Goal: Task Accomplishment & Management: Manage account settings

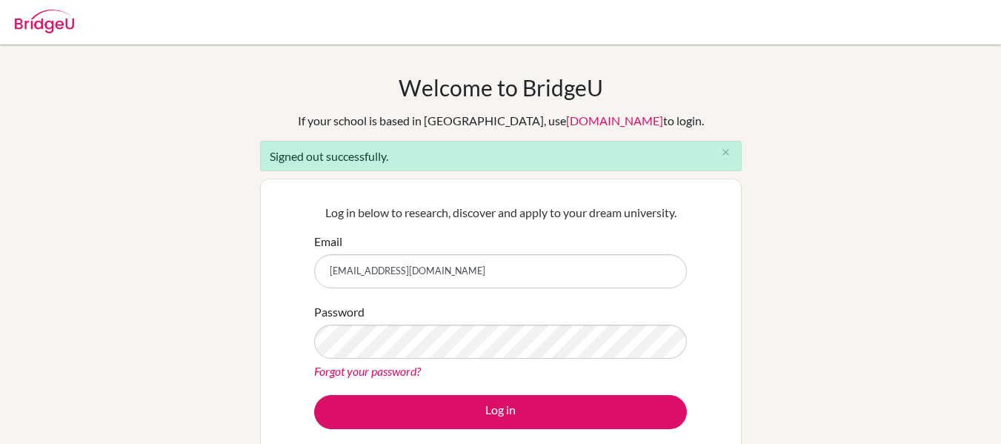
type input "[EMAIL_ADDRESS][DOMAIN_NAME]"
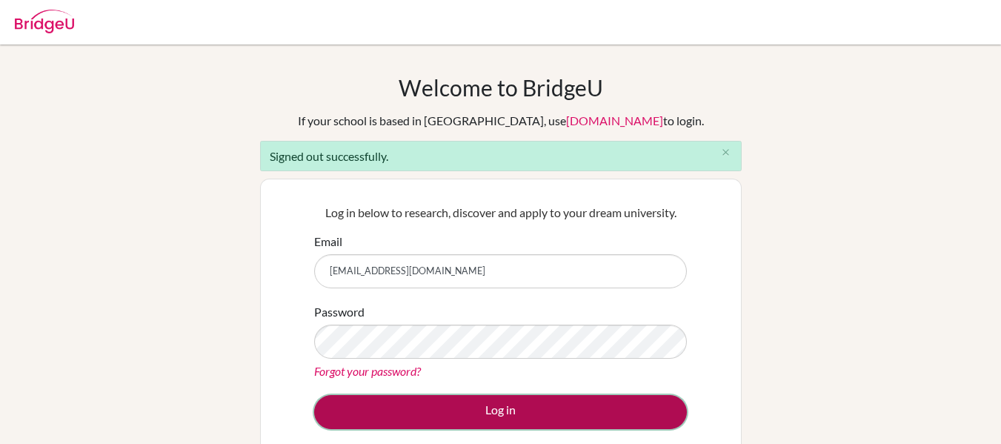
click at [497, 413] on button "Log in" at bounding box center [500, 412] width 373 height 34
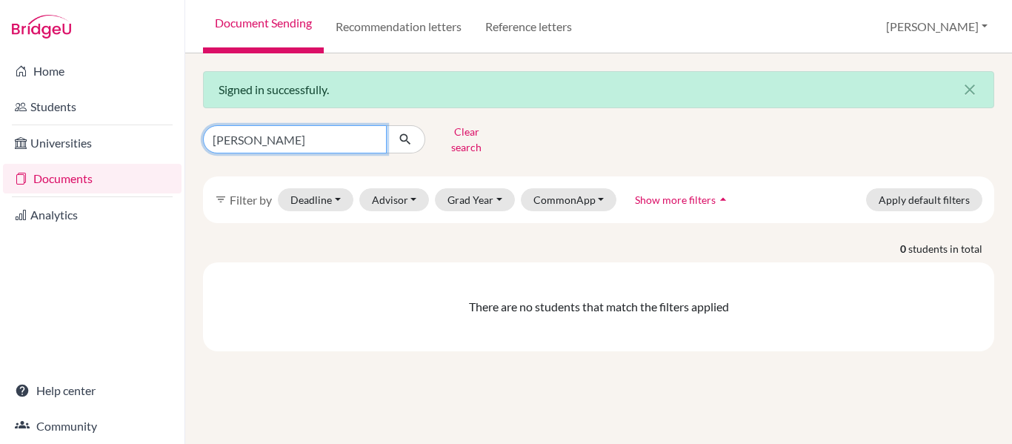
click at [297, 135] on input "judith ramos" at bounding box center [295, 139] width 184 height 28
type input "j"
type input "disha"
click button "submit" at bounding box center [405, 139] width 39 height 28
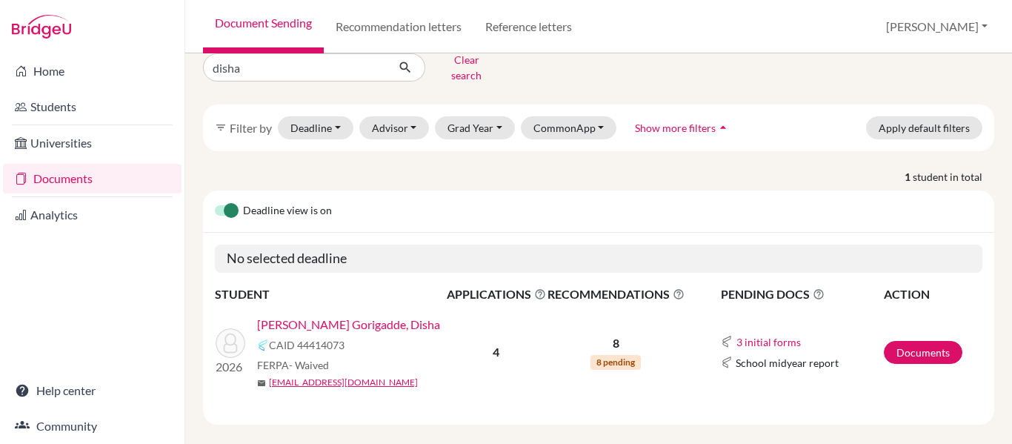
scroll to position [78, 0]
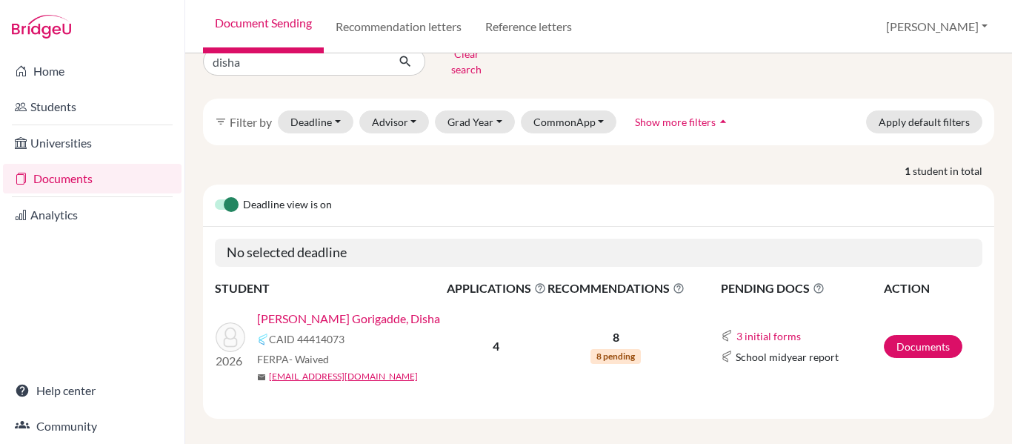
click at [369, 310] on link "Sukumaran Gorigadde, Disha" at bounding box center [348, 319] width 183 height 18
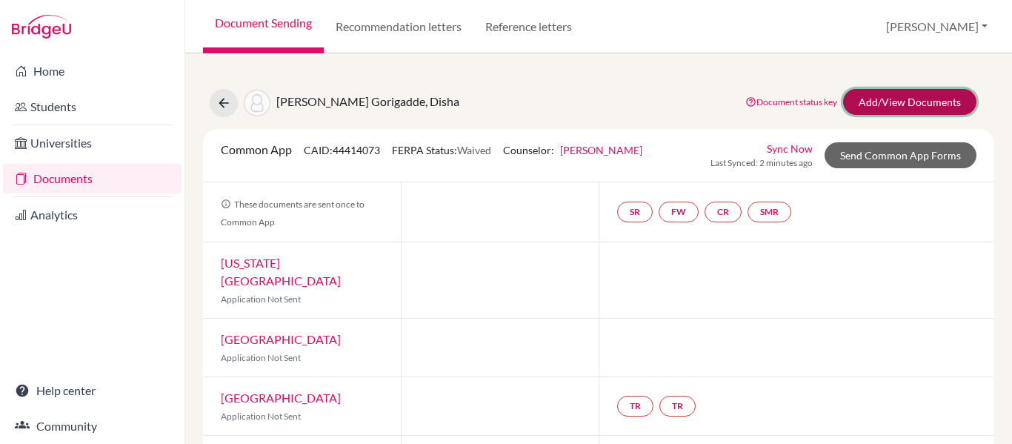
click at [885, 106] on link "Add/View Documents" at bounding box center [909, 102] width 133 height 26
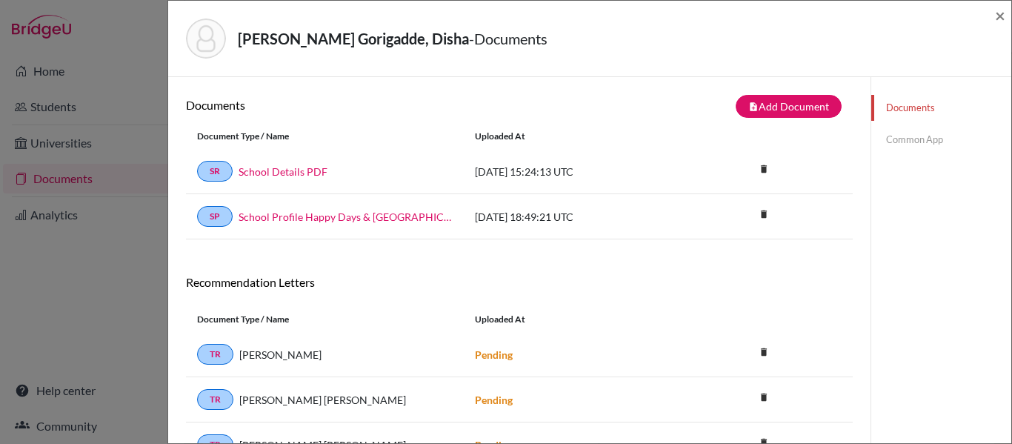
click at [920, 139] on link "Common App" at bounding box center [941, 140] width 140 height 26
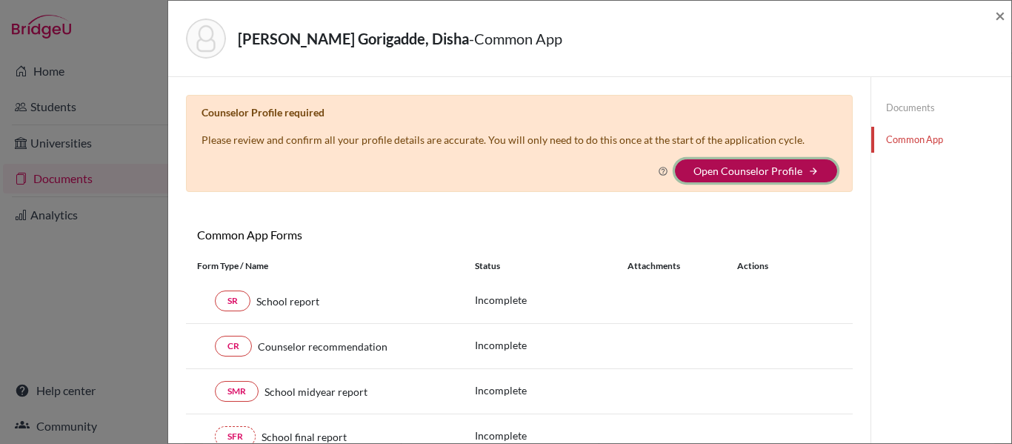
click at [813, 168] on button "Open Counselor Profile arrow_forward" at bounding box center [756, 170] width 162 height 23
click at [808, 171] on icon "arrow_forward" at bounding box center [813, 171] width 10 height 10
click at [714, 167] on link "Open Counselor Profile" at bounding box center [748, 170] width 109 height 13
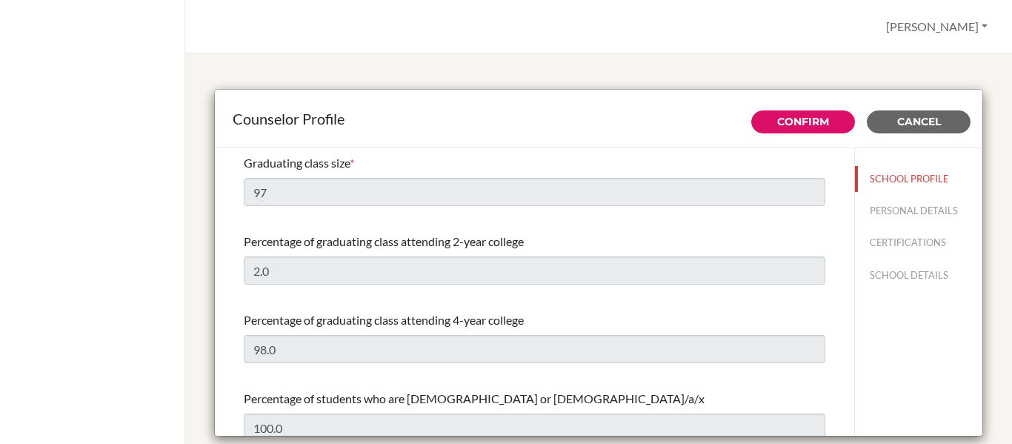
select select "0"
select select "341929"
click at [861, 68] on div "Counselor Profile Confirm Cancel Graduating class size * 97 Percentage of gradu…" at bounding box center [598, 248] width 827 height 390
click at [911, 133] on div "Counselor Profile" at bounding box center [599, 119] width 768 height 59
click at [914, 117] on span "Cancel" at bounding box center [919, 121] width 44 height 13
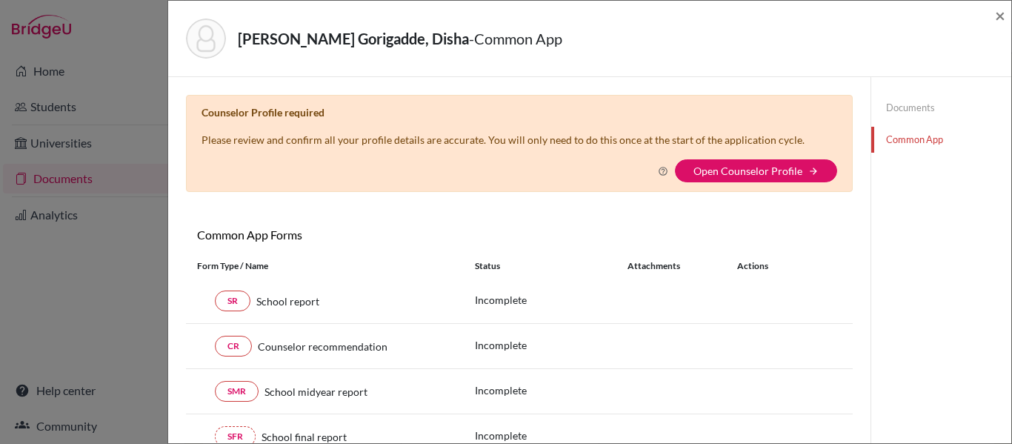
click at [102, 303] on div "Sukumaran Gorigadde, Disha - Common App × × Counselor Profile required Please r…" at bounding box center [506, 222] width 1012 height 444
click at [998, 19] on span "×" at bounding box center [1000, 14] width 10 height 21
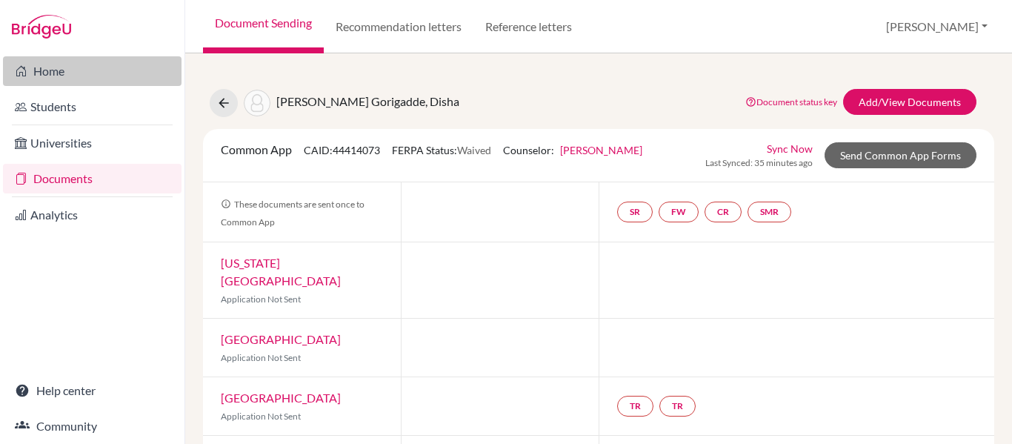
click at [75, 76] on link "Home" at bounding box center [92, 71] width 179 height 30
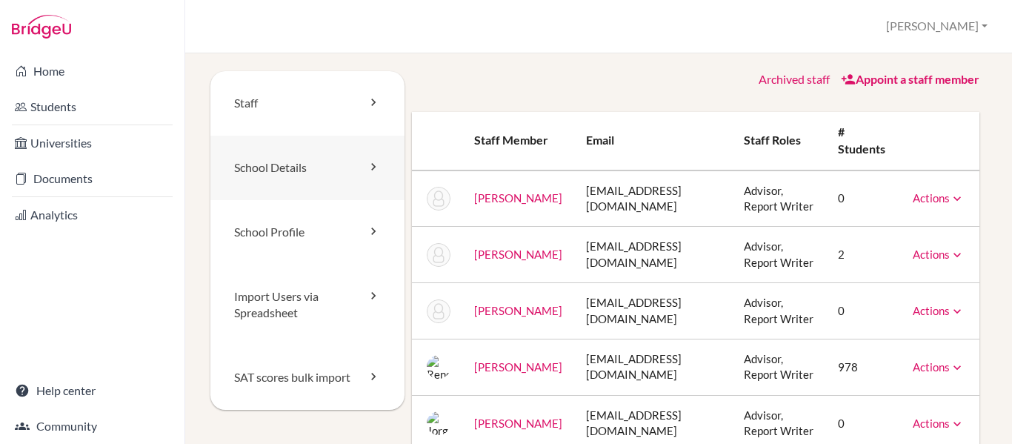
click at [371, 169] on icon at bounding box center [373, 166] width 15 height 15
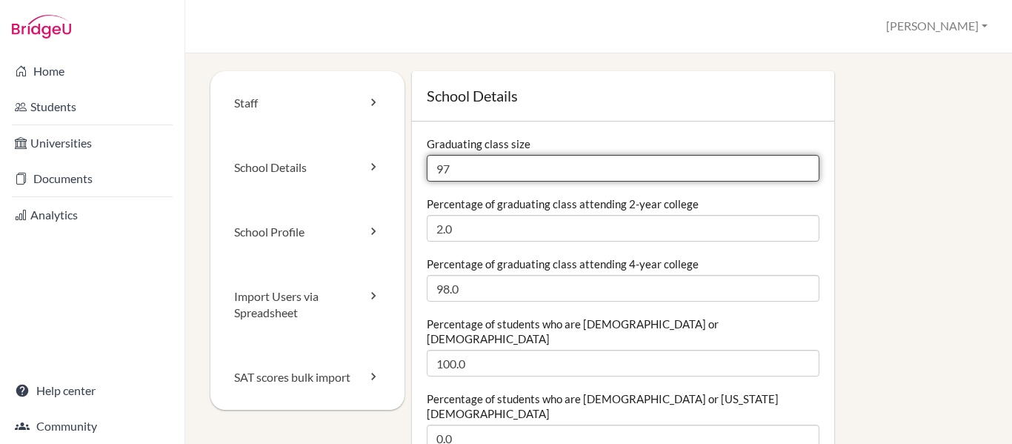
click at [487, 169] on input "97" at bounding box center [623, 168] width 393 height 27
type input "98"
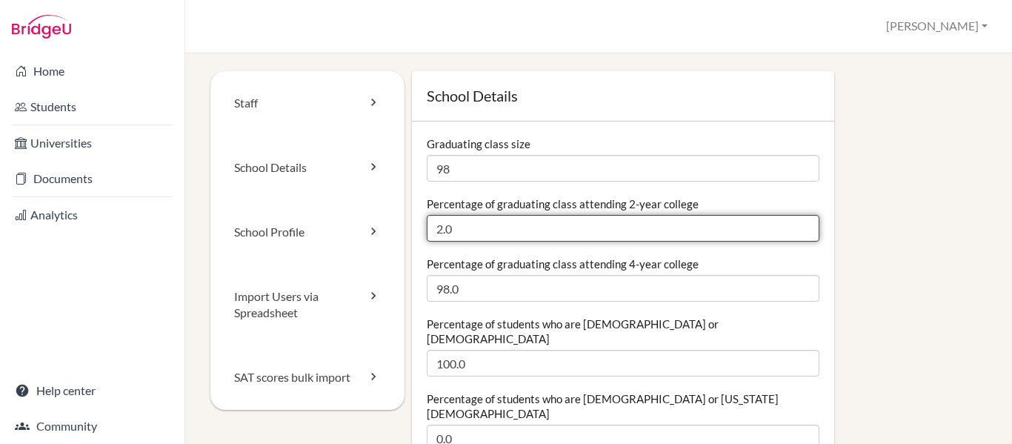
click at [440, 229] on input "2.0" at bounding box center [623, 228] width 393 height 27
click at [553, 229] on input "10.0" at bounding box center [623, 228] width 393 height 27
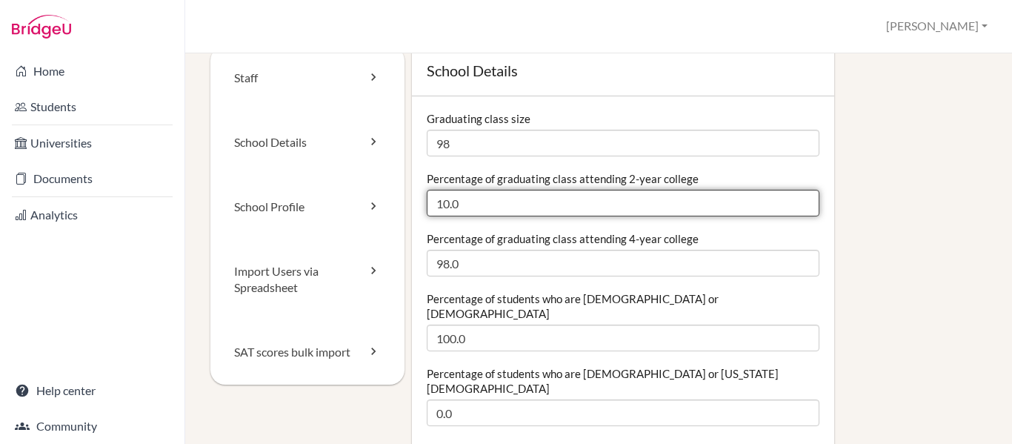
scroll to position [29, 0]
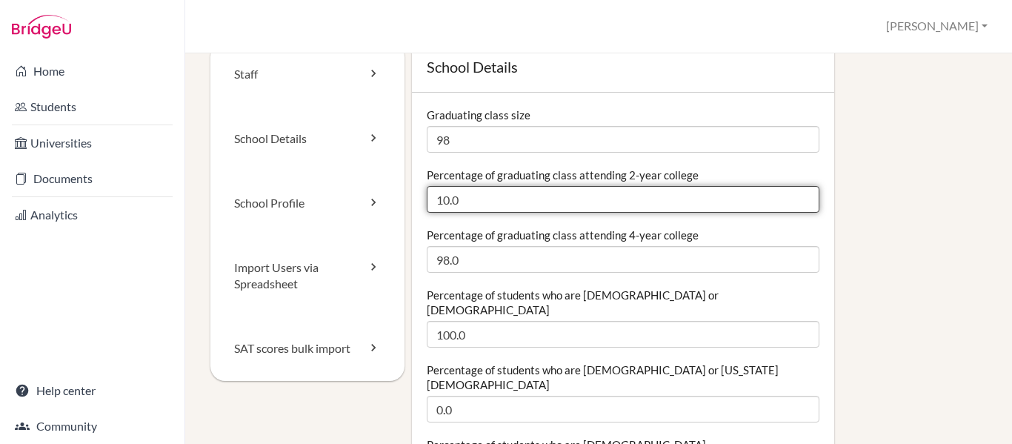
click at [447, 201] on input "10.0" at bounding box center [623, 199] width 393 height 27
click at [537, 202] on input "5.0" at bounding box center [623, 199] width 393 height 27
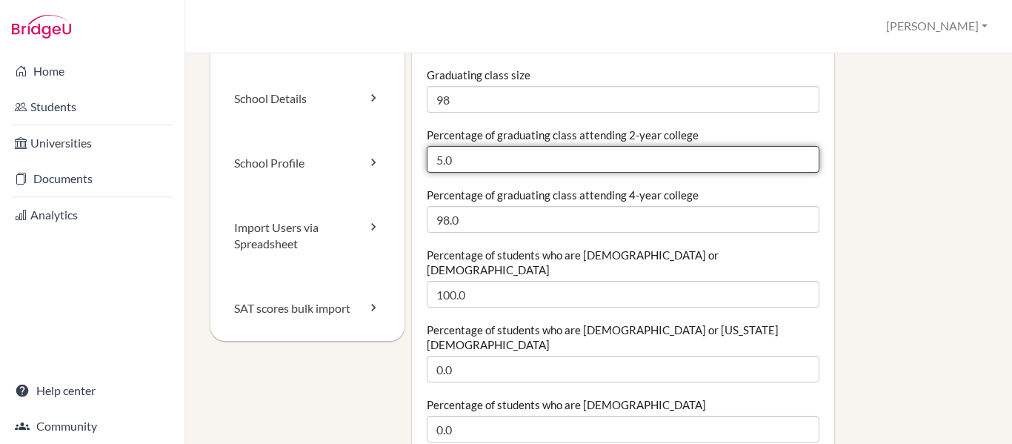
scroll to position [71, 0]
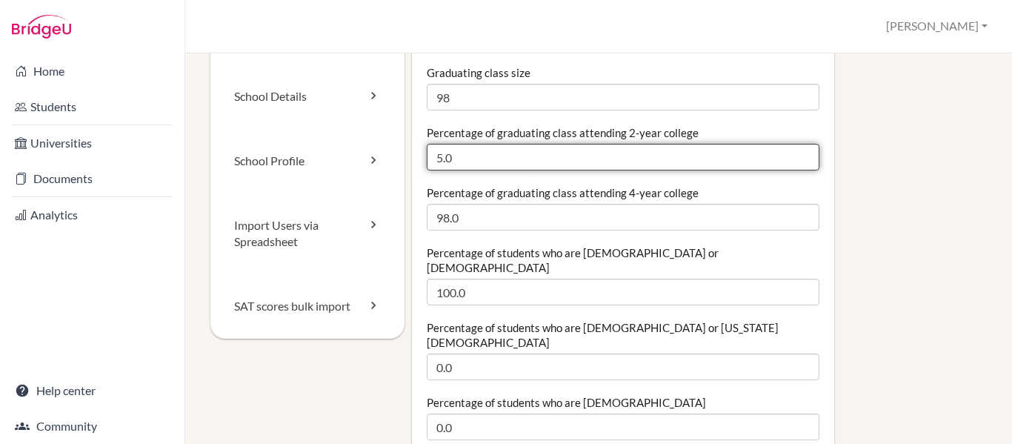
type input "5.0"
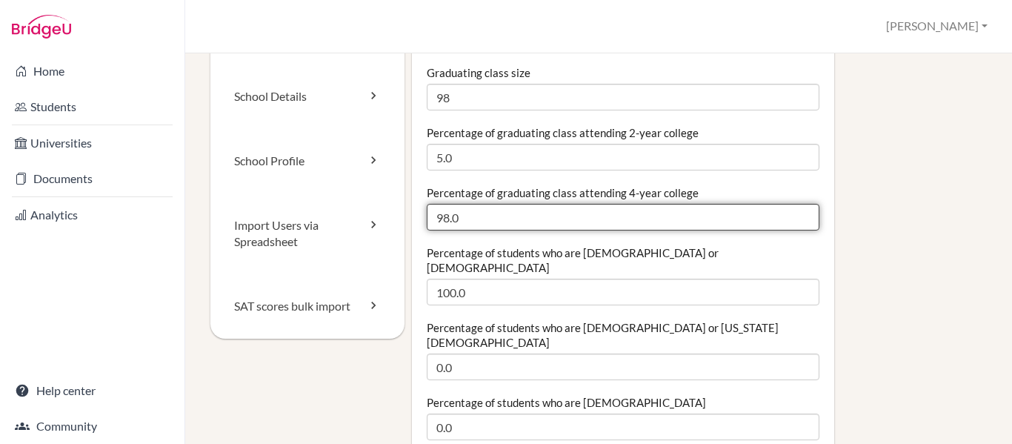
click at [446, 219] on input "98.0" at bounding box center [623, 217] width 393 height 27
type input "90.0"
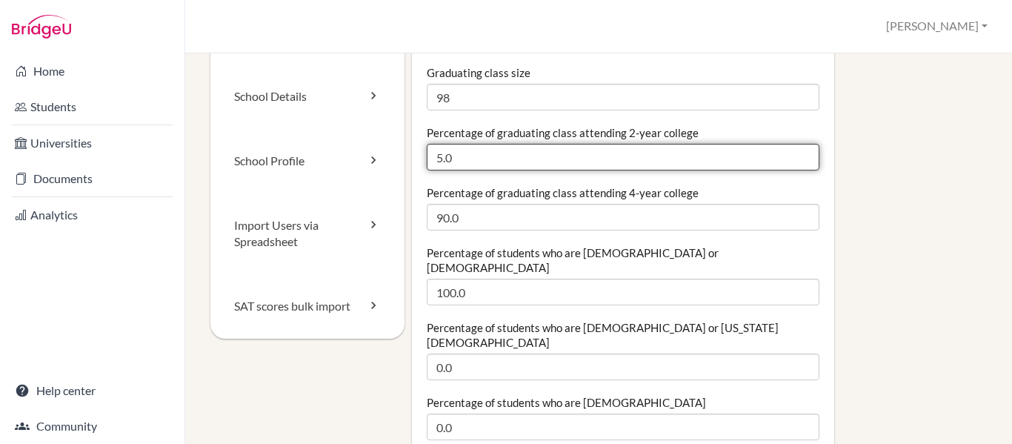
click at [439, 156] on input "5.0" at bounding box center [623, 157] width 393 height 27
type input "10.0"
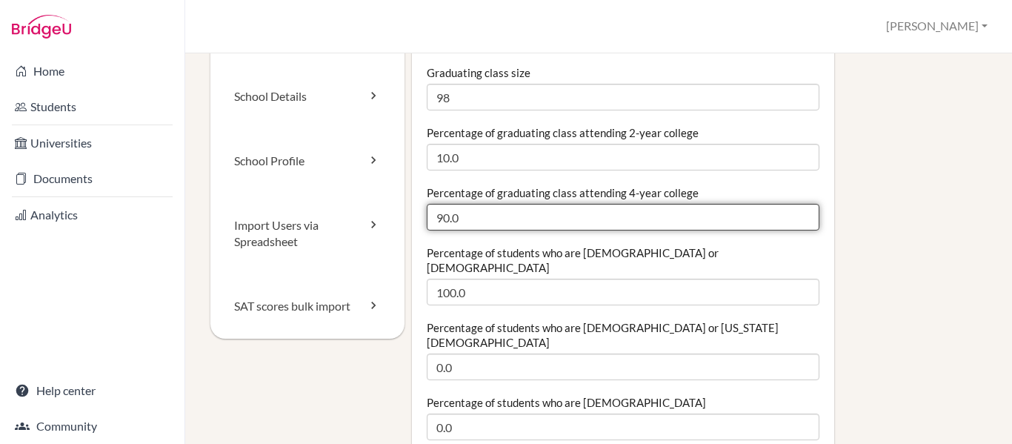
click at [492, 222] on input "90.0" at bounding box center [623, 217] width 393 height 27
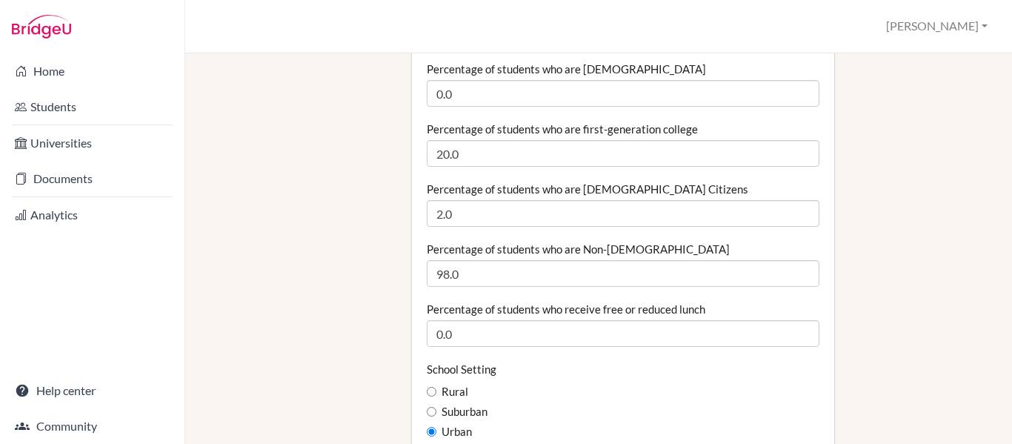
scroll to position [600, 0]
type input "89.98"
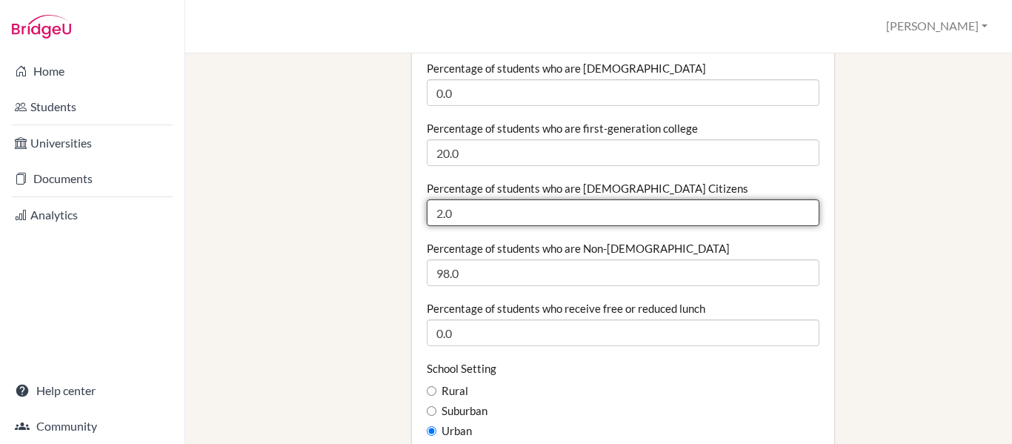
click at [439, 199] on input "2.0" at bounding box center [623, 212] width 393 height 27
click at [471, 199] on input "5.0" at bounding box center [623, 212] width 393 height 27
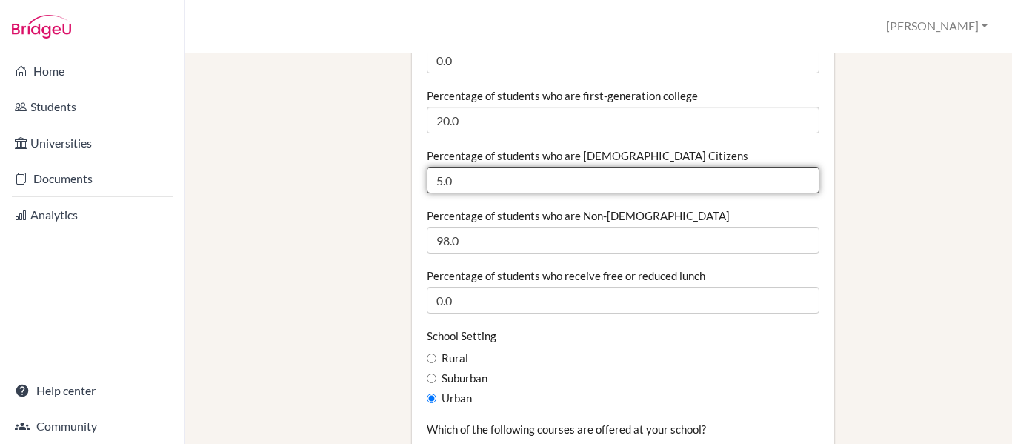
scroll to position [634, 0]
type input "5.0"
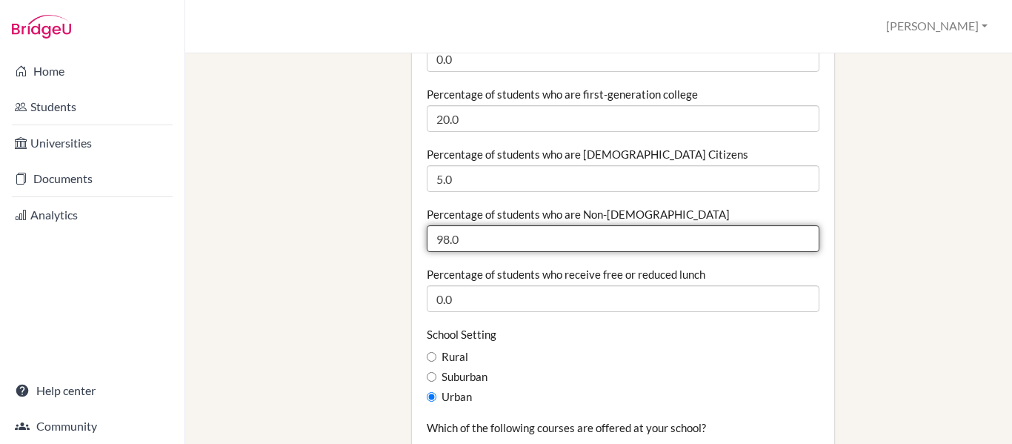
click at [445, 225] on input "98.0" at bounding box center [623, 238] width 393 height 27
click at [479, 225] on input "95.0" at bounding box center [623, 238] width 393 height 27
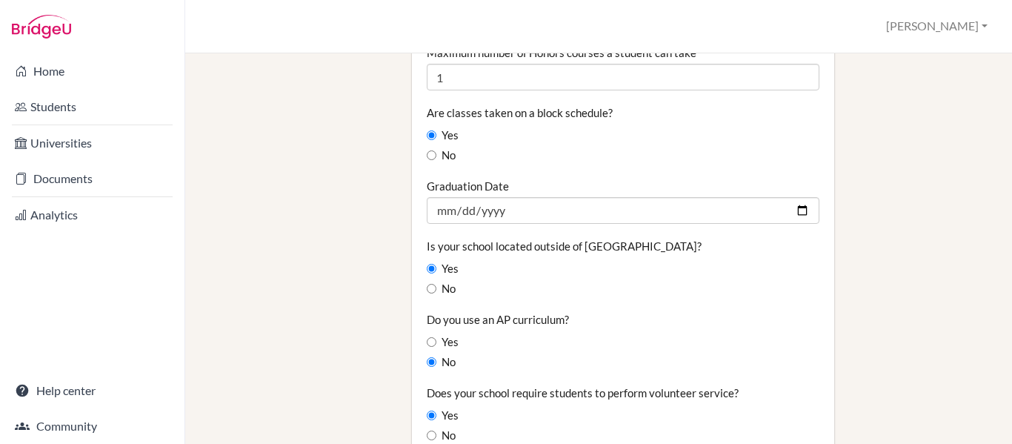
scroll to position [1168, 0]
type input "95.0"
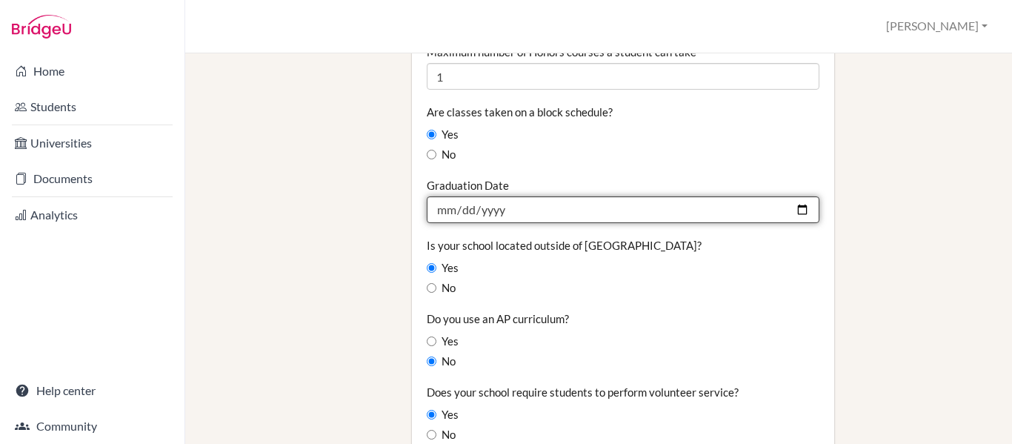
click at [791, 196] on input "2025-06-24" at bounding box center [623, 209] width 393 height 27
type input "[DATE]"
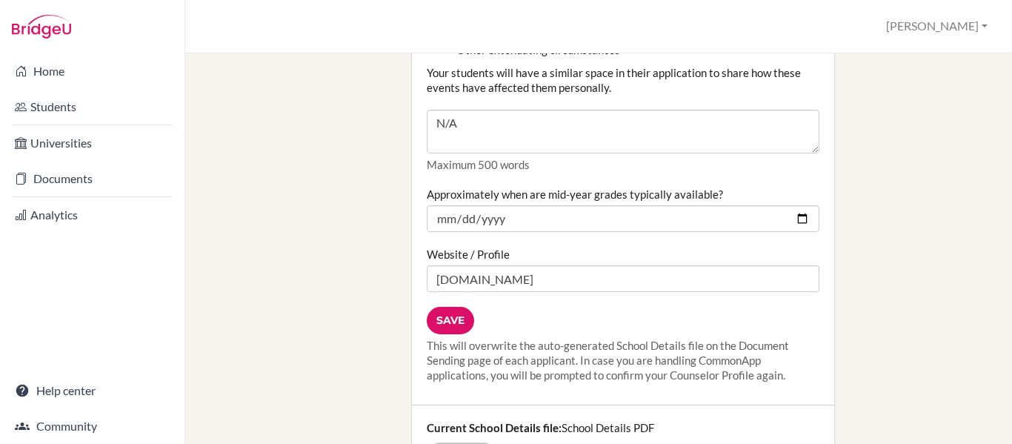
scroll to position [1929, 0]
click at [450, 305] on input "Save" at bounding box center [450, 318] width 47 height 27
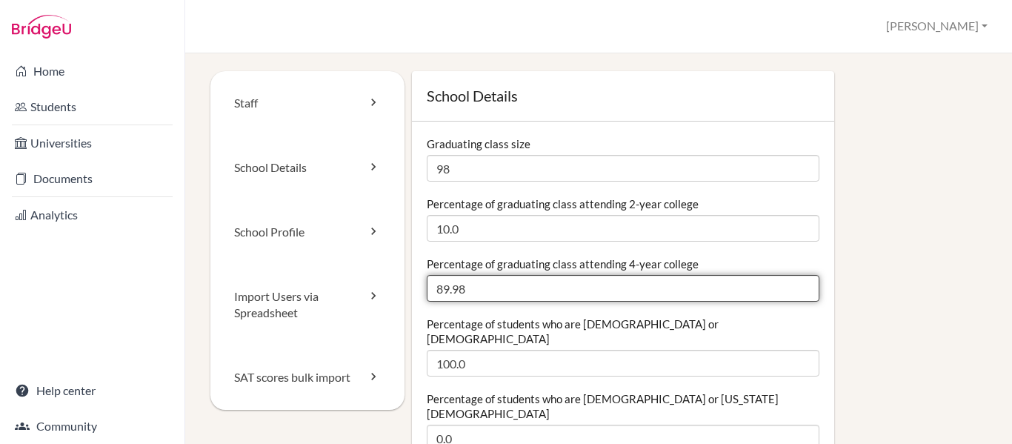
click at [448, 292] on input "89.98" at bounding box center [623, 288] width 393 height 27
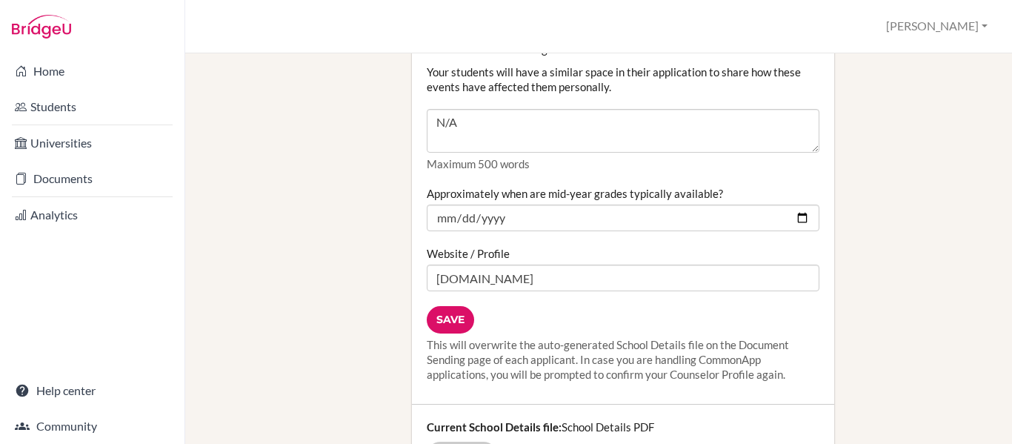
scroll to position [1936, 0]
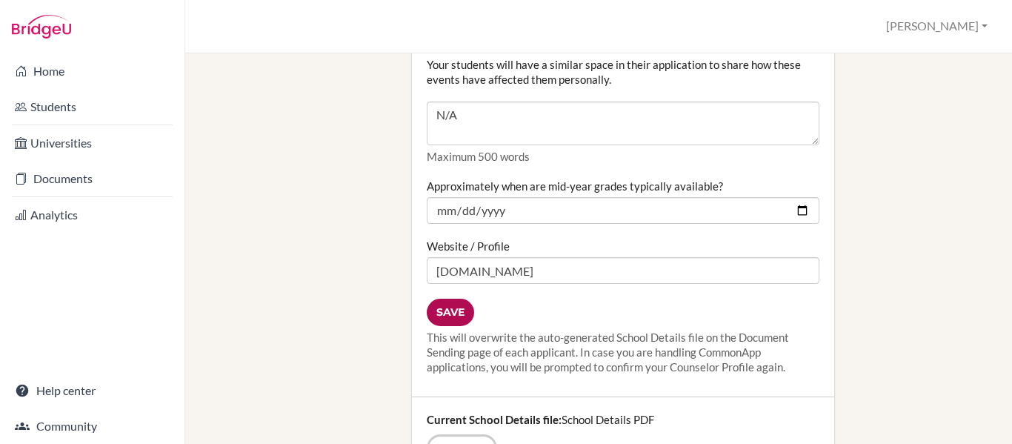
type input "90.0"
click at [445, 299] on input "Save" at bounding box center [450, 312] width 47 height 27
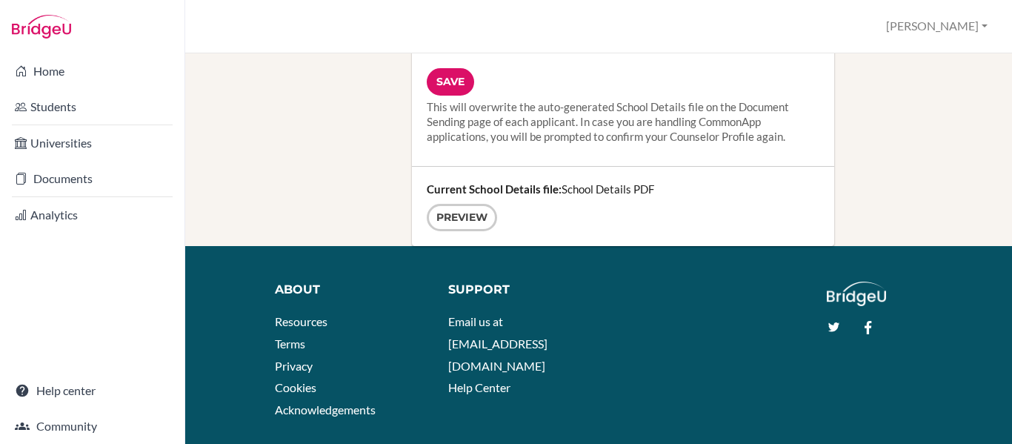
scroll to position [1984, 0]
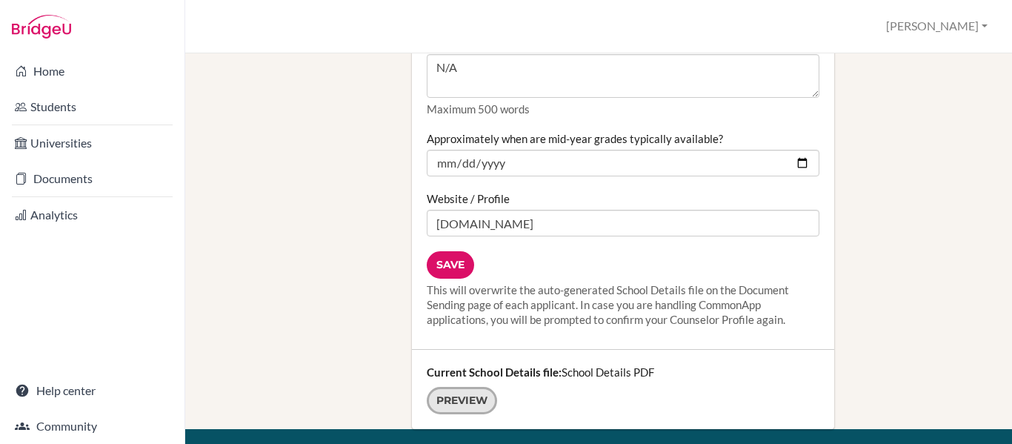
click at [456, 387] on link "Preview" at bounding box center [462, 400] width 70 height 27
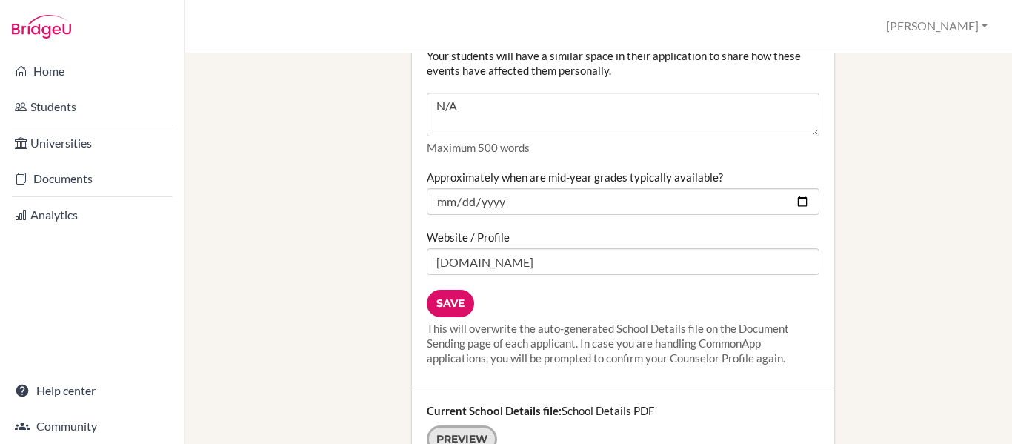
scroll to position [1941, 0]
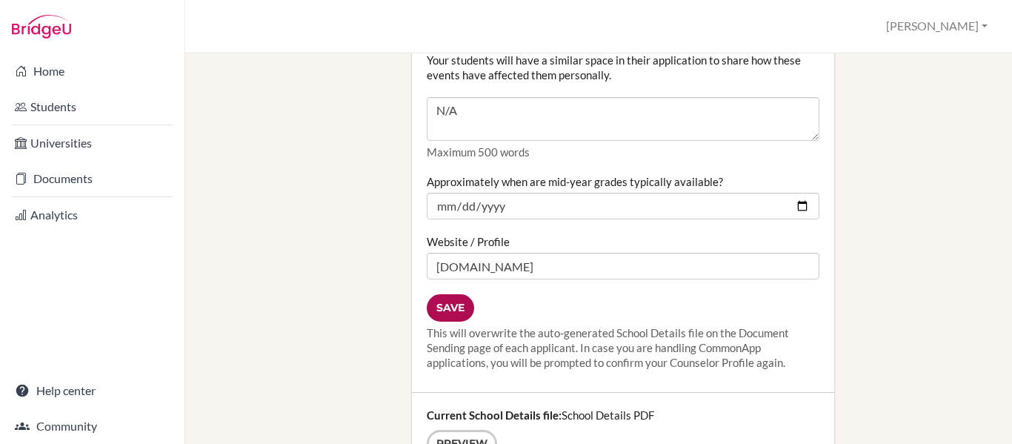
click at [448, 294] on input "Save" at bounding box center [450, 307] width 47 height 27
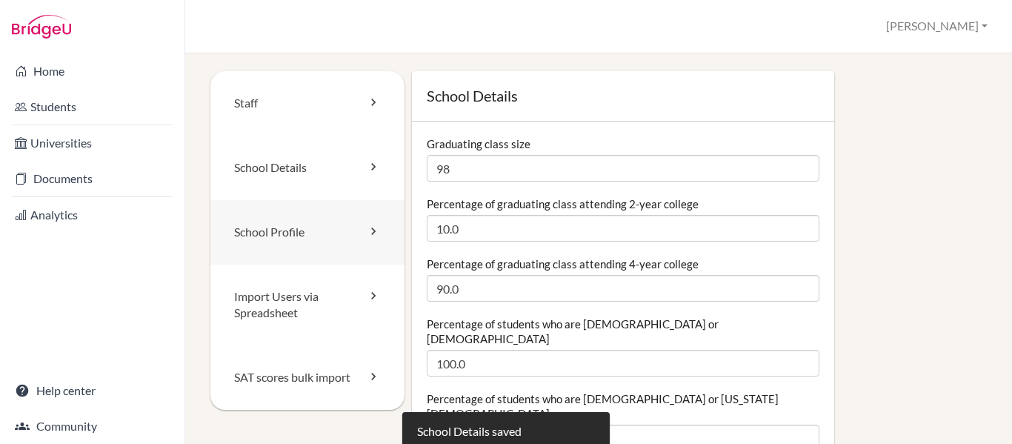
click at [366, 233] on icon at bounding box center [373, 231] width 15 height 15
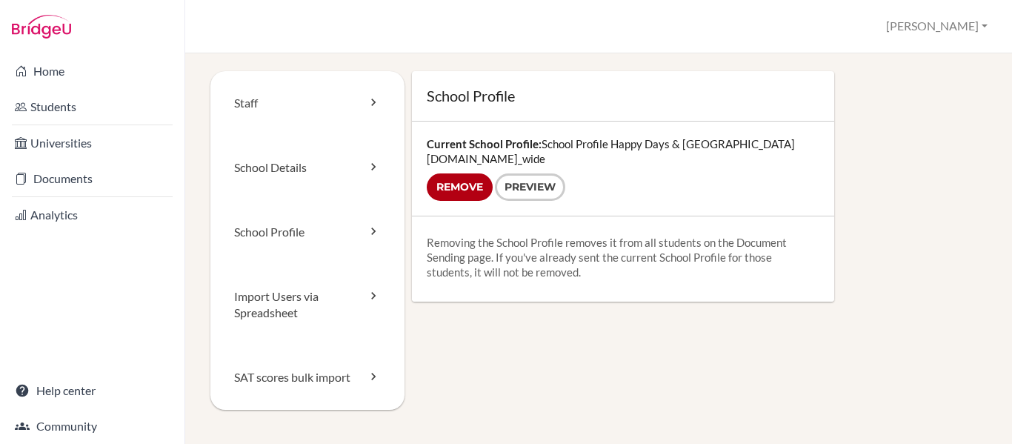
click at [496, 157] on div "Current School Profile: School Profile Happy Days & [GEOGRAPHIC_DATA][DOMAIN_NA…" at bounding box center [623, 169] width 422 height 94
click at [533, 175] on link "Preview" at bounding box center [530, 186] width 70 height 27
click at [350, 242] on link "School Profile" at bounding box center [307, 232] width 194 height 64
click at [346, 169] on link "School Details" at bounding box center [307, 168] width 194 height 64
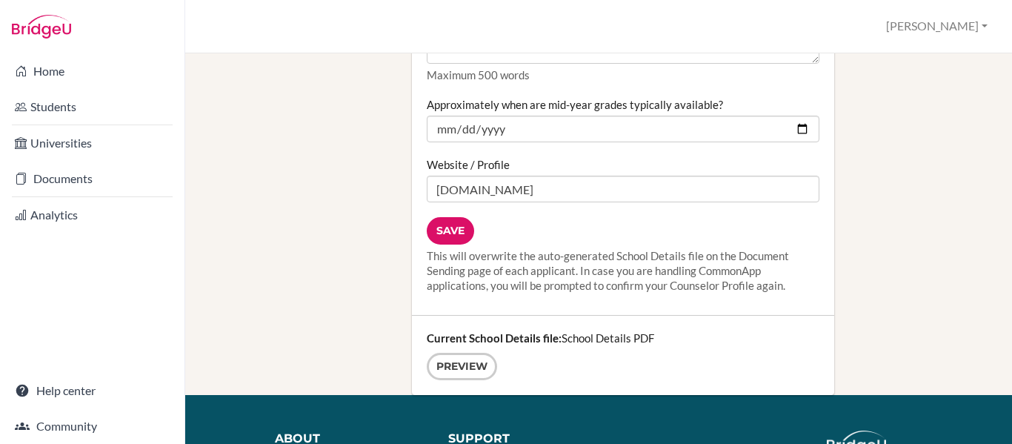
scroll to position [2167, 0]
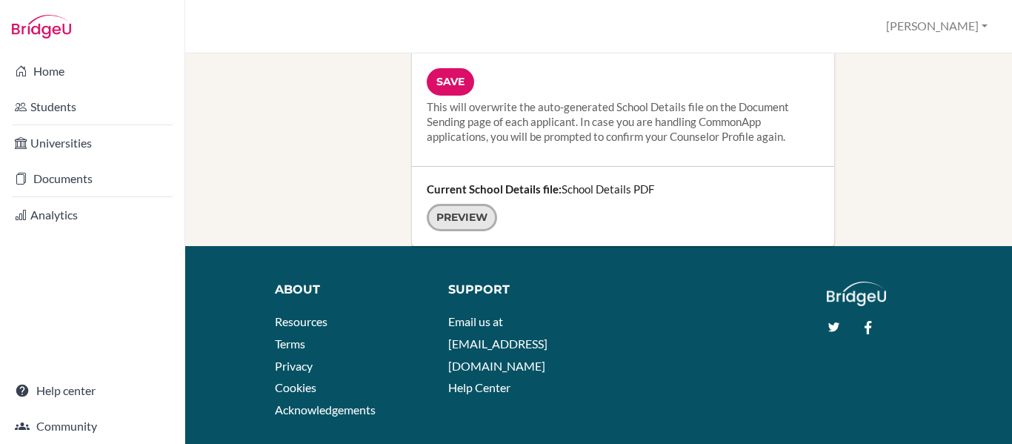
click at [456, 204] on link "Preview" at bounding box center [462, 217] width 70 height 27
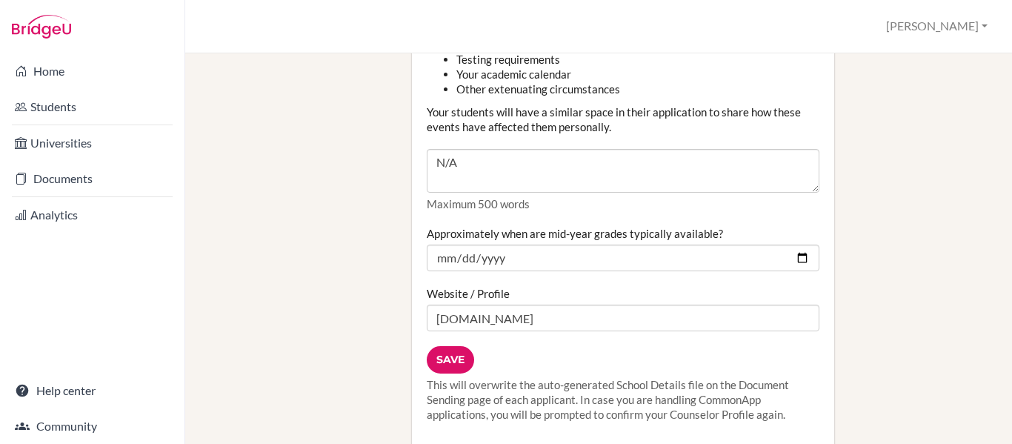
scroll to position [2049, 0]
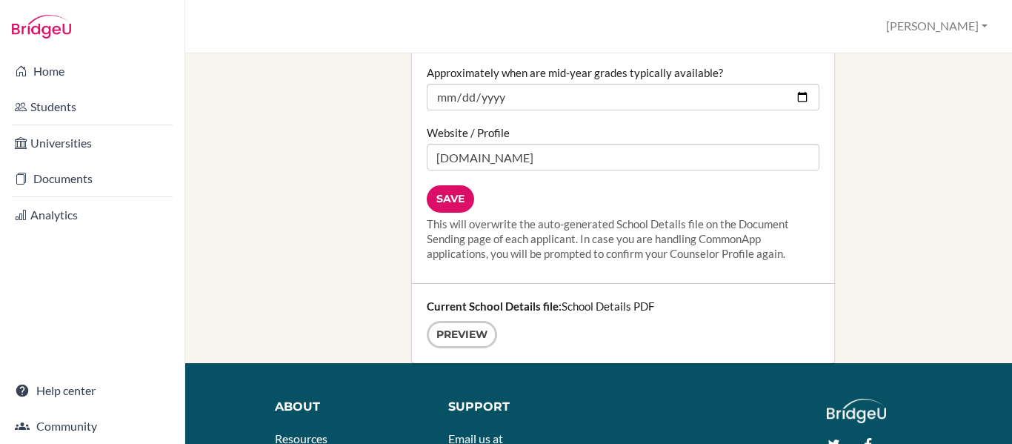
click at [675, 321] on div "Preview" at bounding box center [623, 334] width 393 height 27
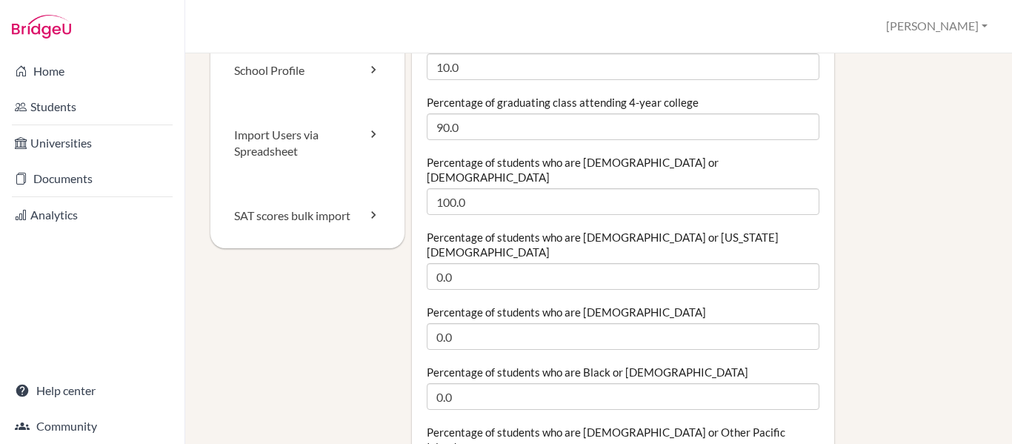
scroll to position [0, 0]
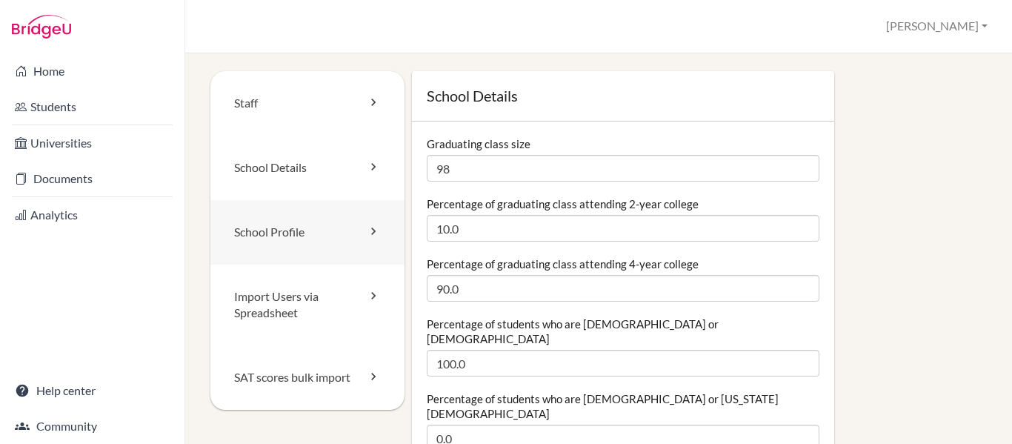
click at [341, 232] on link "School Profile" at bounding box center [307, 232] width 194 height 64
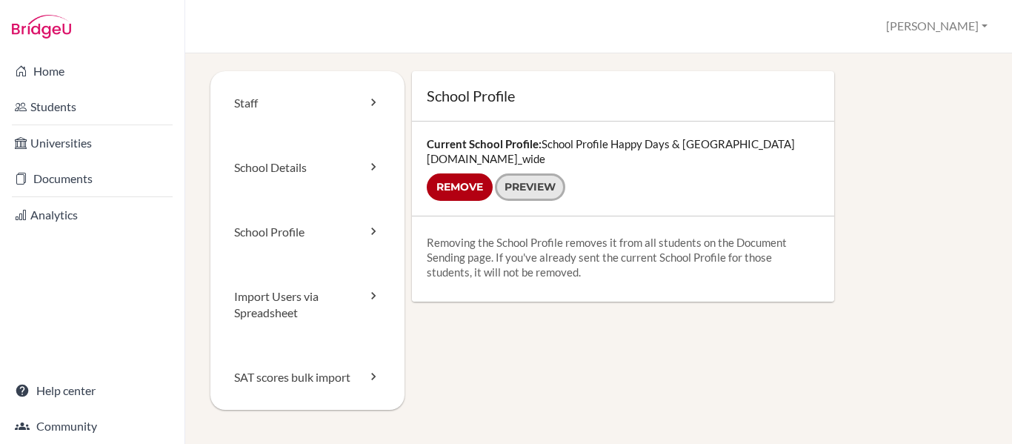
click at [552, 192] on link "Preview" at bounding box center [530, 186] width 70 height 27
click at [456, 184] on input "Remove" at bounding box center [460, 186] width 66 height 27
click at [977, 32] on button "[PERSON_NAME]" at bounding box center [936, 26] width 115 height 27
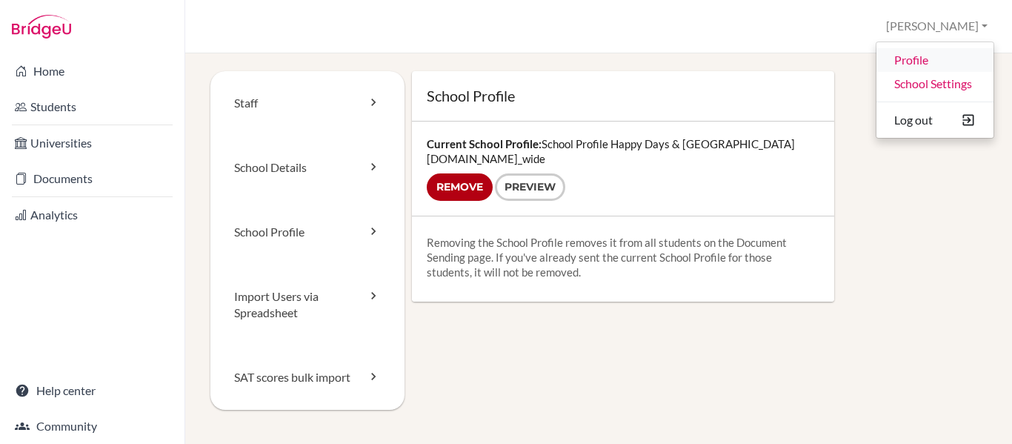
click at [913, 61] on link "Profile" at bounding box center [935, 60] width 117 height 24
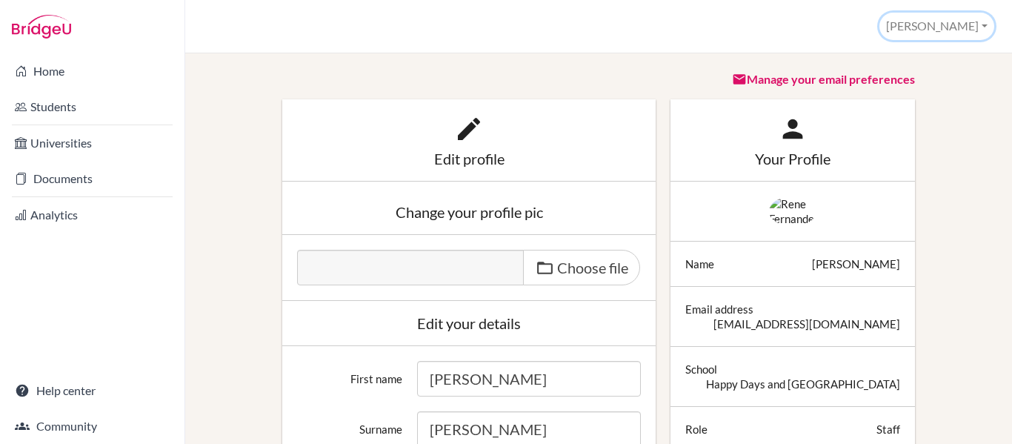
click at [977, 29] on button "[PERSON_NAME]" at bounding box center [936, 26] width 115 height 27
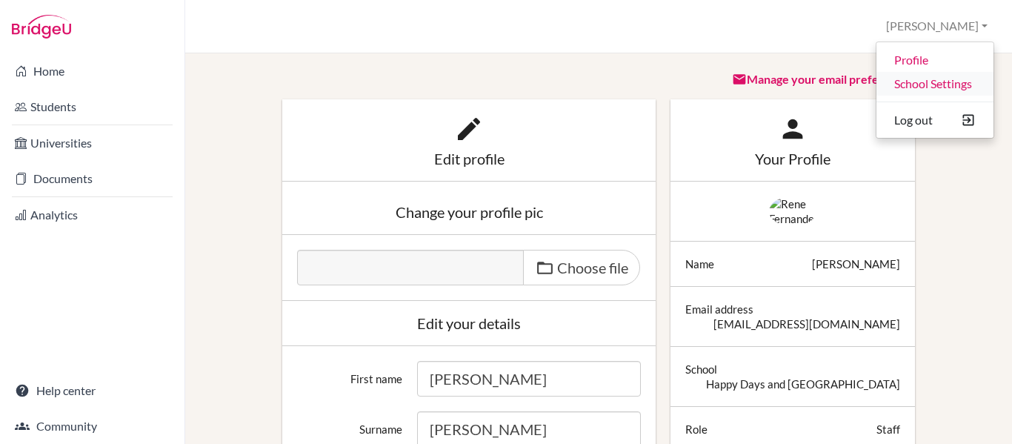
click at [931, 82] on link "School Settings" at bounding box center [935, 84] width 117 height 24
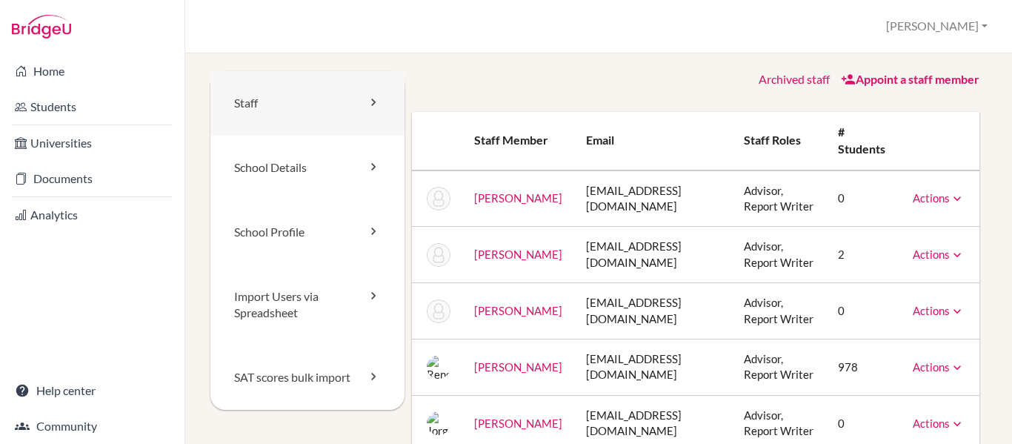
click at [363, 86] on link "Staff" at bounding box center [307, 103] width 194 height 64
click at [355, 178] on link "School Details" at bounding box center [307, 168] width 194 height 64
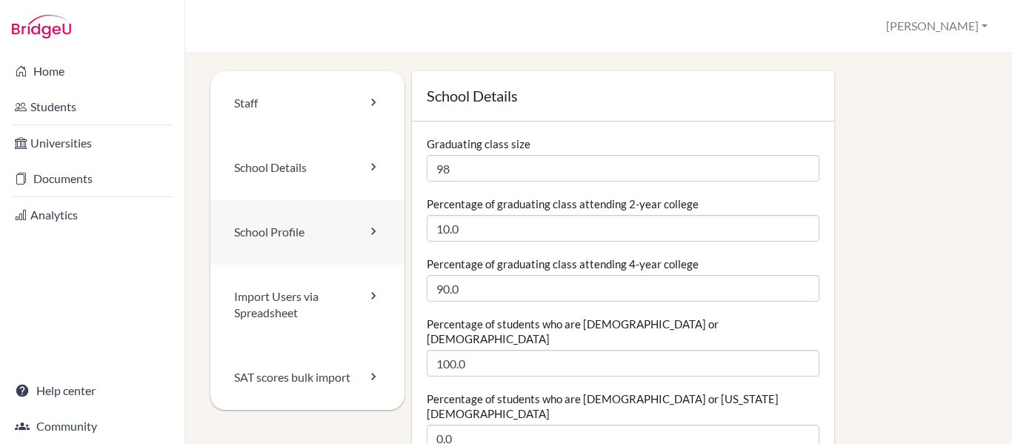
click at [352, 245] on link "School Profile" at bounding box center [307, 232] width 194 height 64
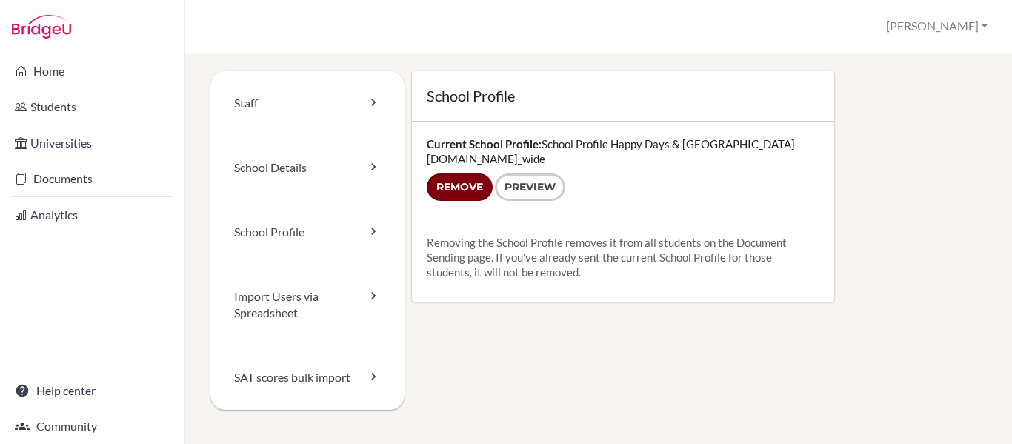
click at [464, 190] on input "Remove" at bounding box center [460, 186] width 66 height 27
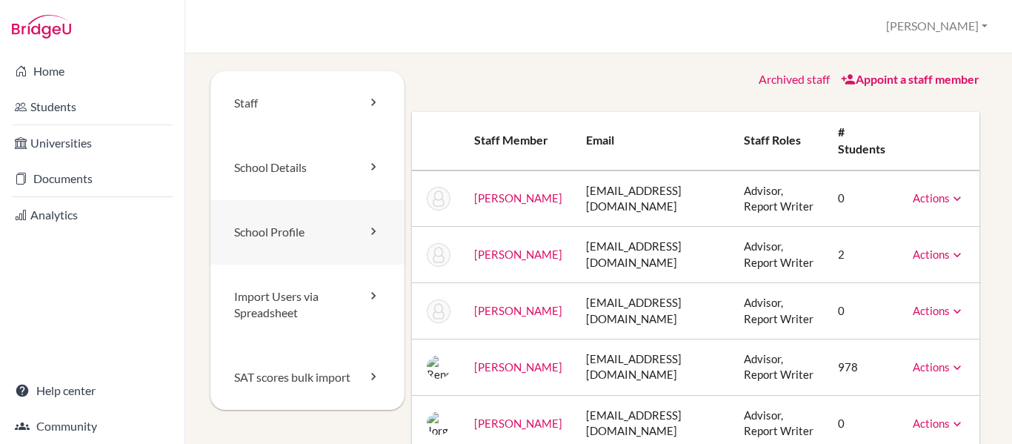
click at [368, 225] on icon at bounding box center [373, 231] width 15 height 15
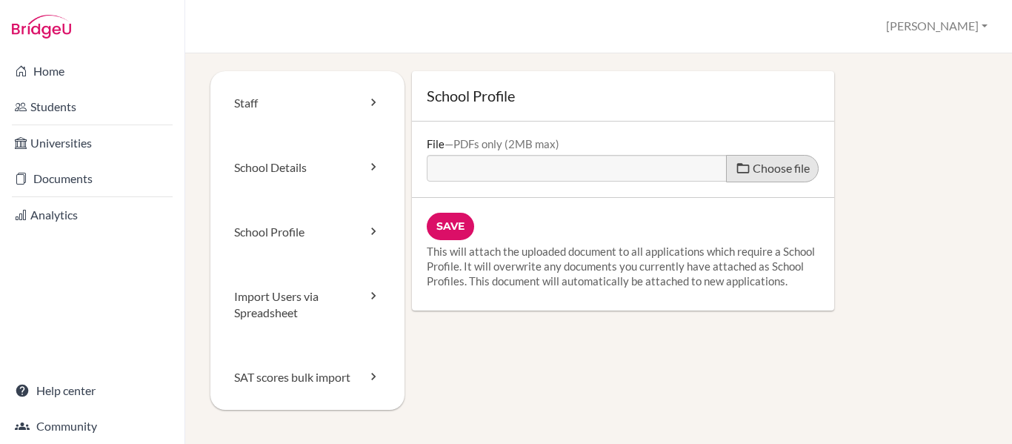
click at [765, 166] on span "Choose file" at bounding box center [781, 168] width 57 height 14
click at [654, 166] on input "Choose file" at bounding box center [540, 163] width 227 height 17
type input "C:\fakepath\School Profile Happy Days & Freedom.pdf"
type input "School Profile Happy Days & Freedom.pdf"
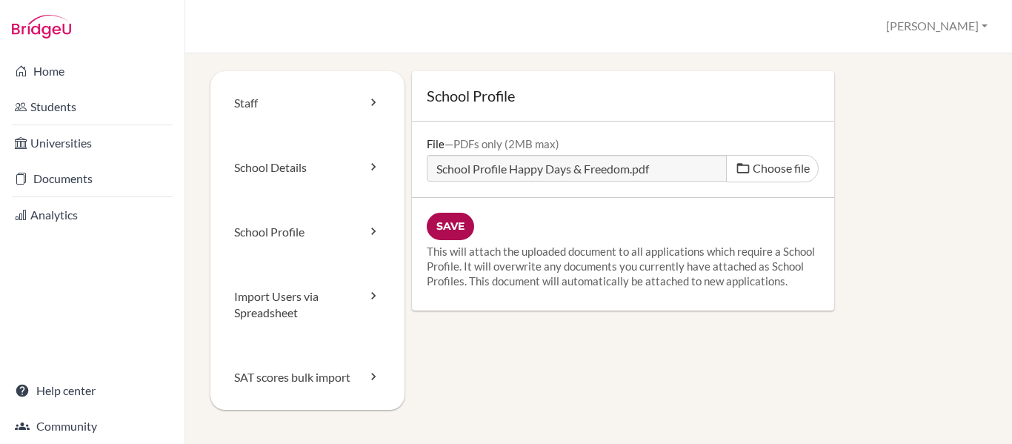
click at [448, 226] on input "Save" at bounding box center [450, 226] width 47 height 27
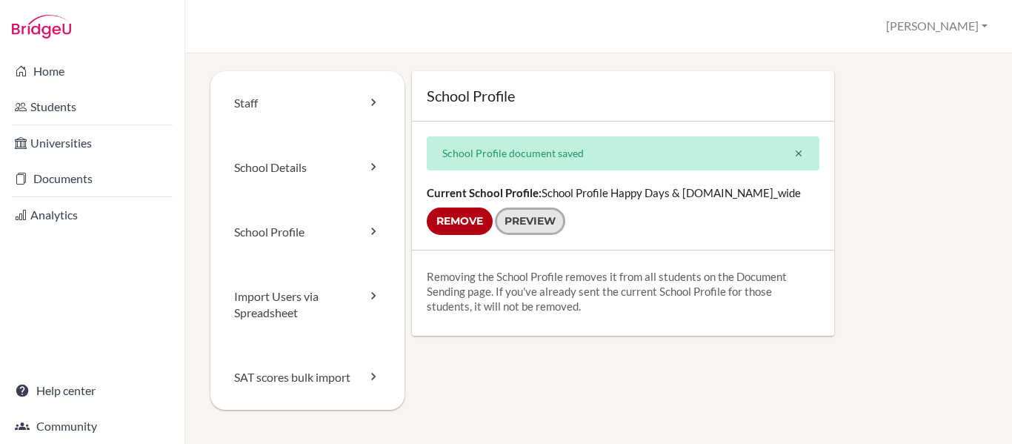
click at [538, 225] on link "Preview" at bounding box center [530, 220] width 70 height 27
click at [337, 296] on link "Import Users via Spreadsheet" at bounding box center [307, 306] width 194 height 82
click at [359, 285] on link "Import Users via Spreadsheet" at bounding box center [307, 306] width 194 height 82
click at [350, 376] on link "SAT scores bulk import" at bounding box center [307, 377] width 194 height 64
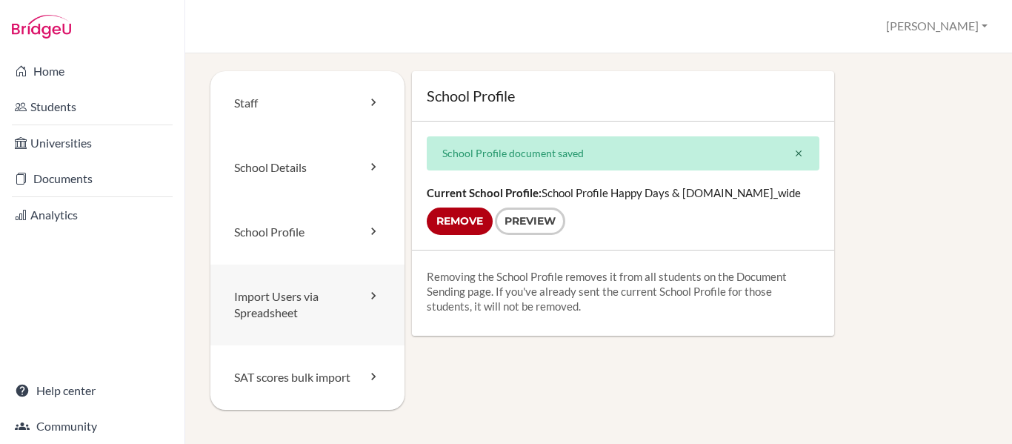
click at [346, 303] on link "Import Users via Spreadsheet" at bounding box center [307, 306] width 194 height 82
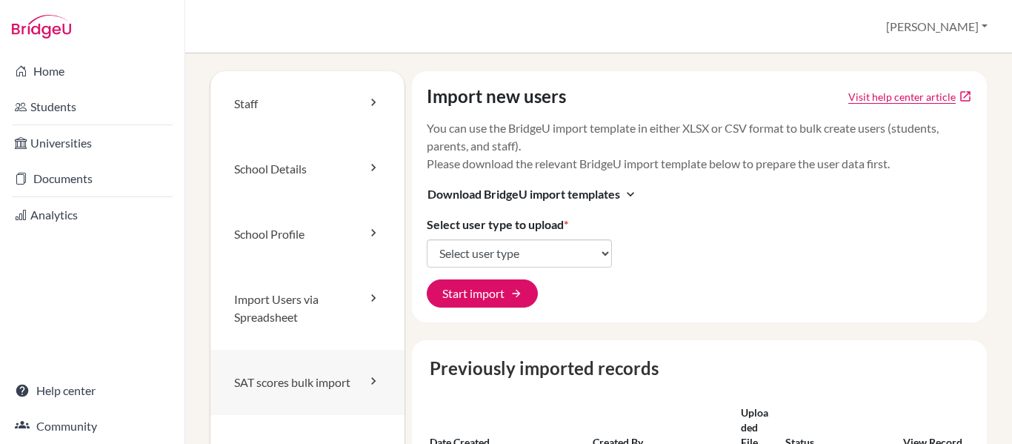
click at [348, 387] on link "SAT scores bulk import" at bounding box center [307, 382] width 194 height 65
